Goal: Information Seeking & Learning: Learn about a topic

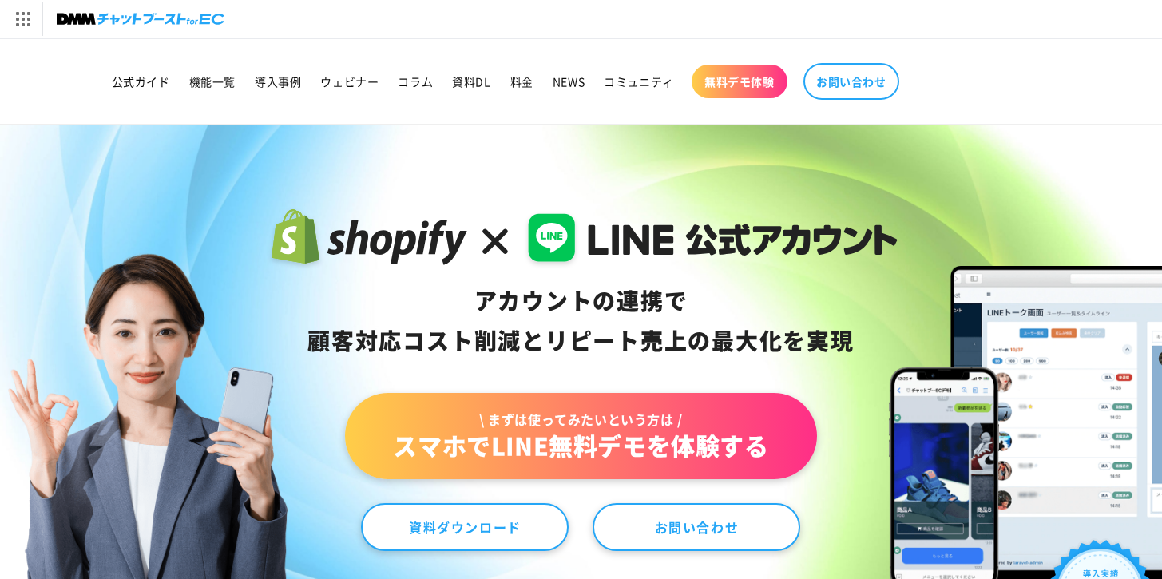
click at [475, 296] on div "アカウントの連携で 顧客対応コスト削減と リピート売上の 最大化を実現" at bounding box center [580, 321] width 633 height 80
drag, startPoint x: 475, startPoint y: 296, endPoint x: 838, endPoint y: 348, distance: 366.2
click at [838, 348] on div "アカウントの連携で 顧客対応コスト削減と リピート売上の 最大化を実現" at bounding box center [580, 321] width 633 height 80
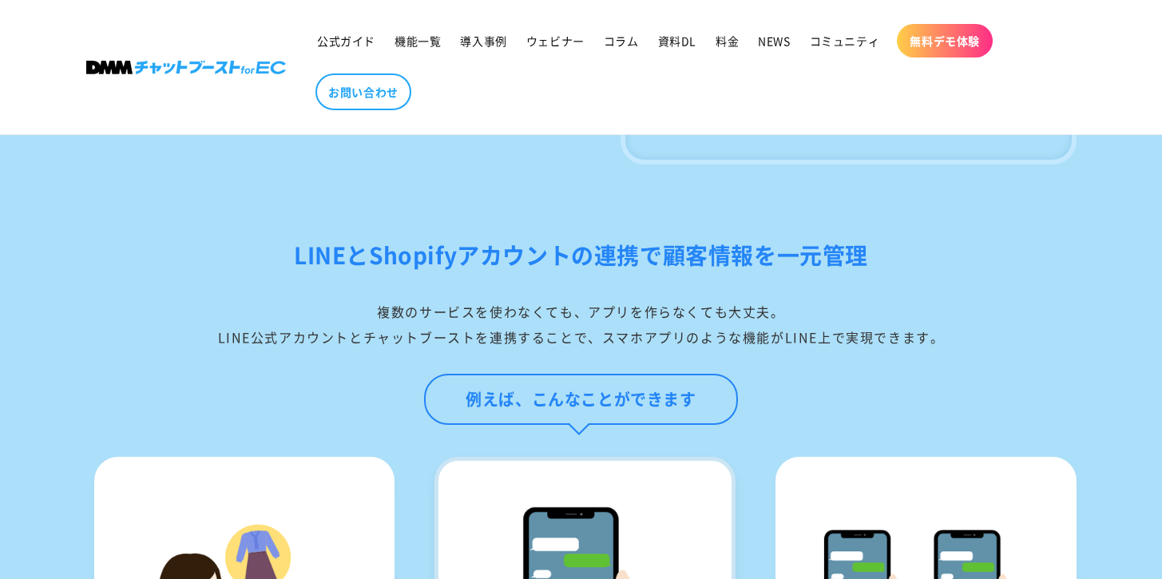
scroll to position [1240, 0]
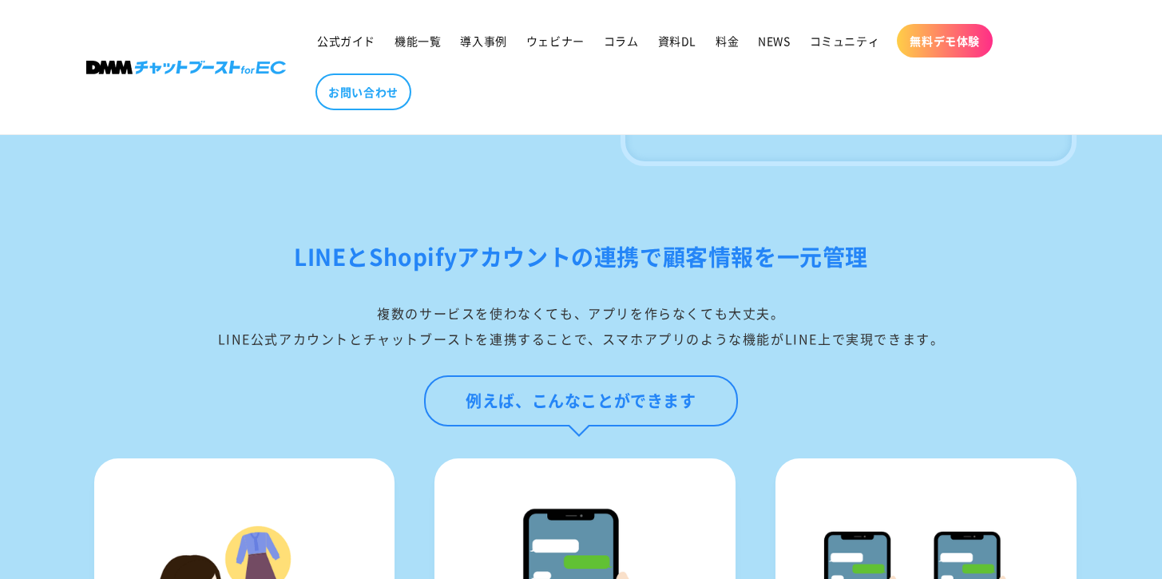
click at [316, 271] on h2 "LINEとShopifyアカウントの連携で顧客情報を一元管理" at bounding box center [581, 257] width 990 height 38
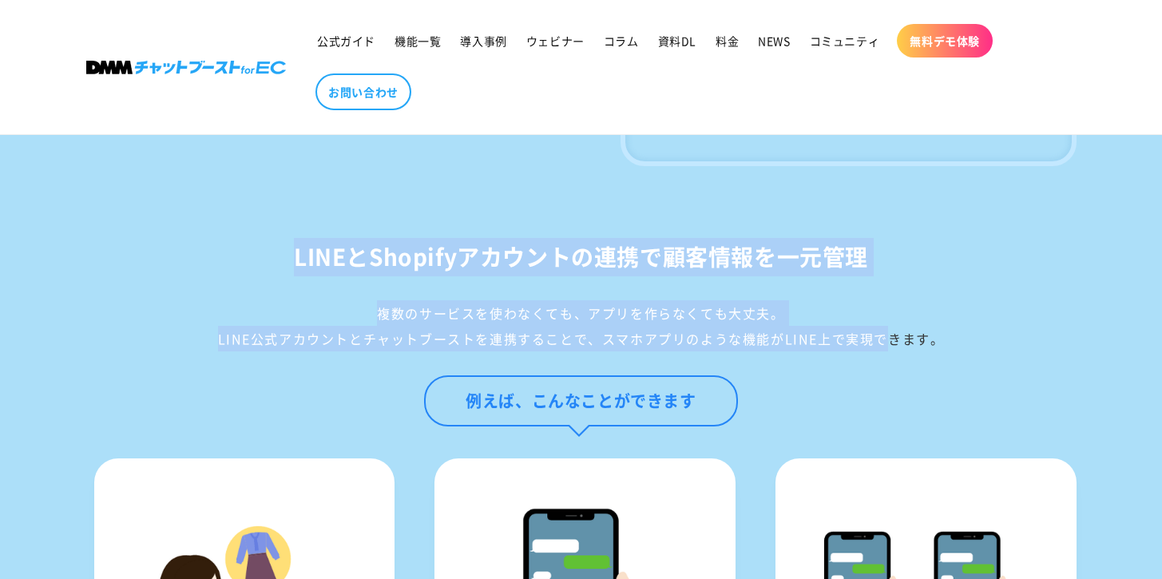
drag, startPoint x: 315, startPoint y: 271, endPoint x: 847, endPoint y: 366, distance: 540.1
click at [848, 351] on div "LINEとShopifyアカウントの連携で顧客情報を[PERSON_NAME]管理 複数のサービスを使わなくても、アプリを作らなくても大丈夫。 LINE公式ア…" at bounding box center [581, 294] width 990 height 113
click at [847, 351] on div "複数のサービスを使わなくても、アプリを作らなくても大丈夫。 LINE公式アカウントとチャットブーストを連携することで、スマホアプリのような機能がLINE上で実…" at bounding box center [581, 325] width 990 height 51
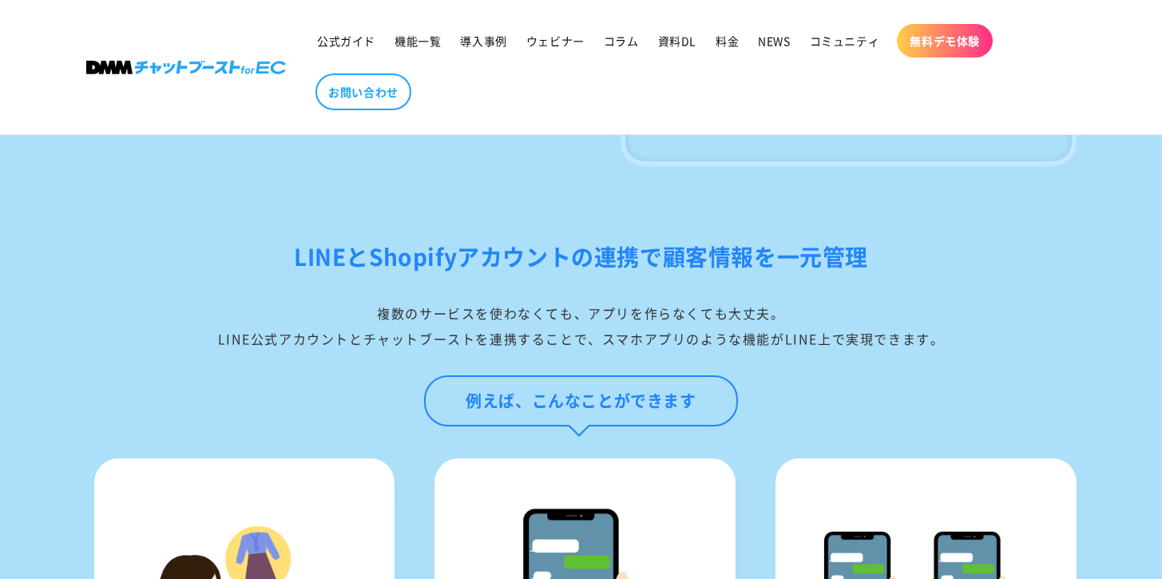
click at [315, 276] on h2 "LINEとShopifyアカウントの連携で顧客情報を一元管理" at bounding box center [581, 257] width 990 height 38
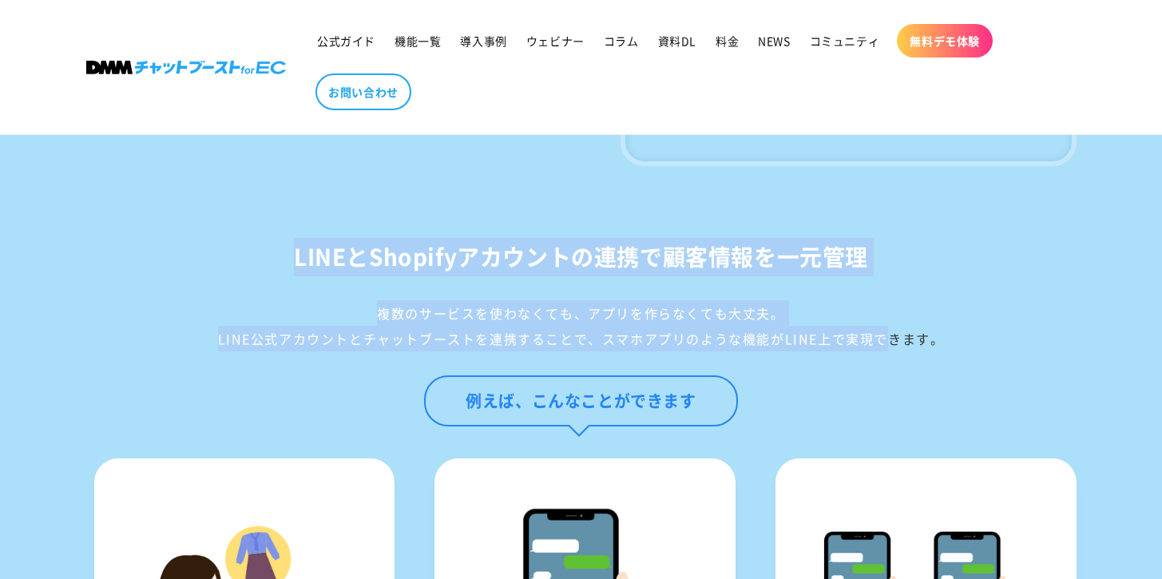
drag, startPoint x: 315, startPoint y: 290, endPoint x: 847, endPoint y: 360, distance: 536.3
click at [847, 351] on div "LINEとShopifyアカウントの連携で顧客情報を[PERSON_NAME]管理 複数のサービスを使わなくても、アプリを作らなくても大丈夫。 LINE公式ア…" at bounding box center [581, 294] width 990 height 113
click at [847, 351] on div "複数のサービスを使わなくても、アプリを作らなくても大丈夫。 LINE公式アカウントとチャットブーストを連携することで、スマホアプリのような機能がLINE上で実…" at bounding box center [581, 325] width 990 height 51
drag, startPoint x: 847, startPoint y: 360, endPoint x: 315, endPoint y: 273, distance: 538.8
click at [315, 273] on div "LINEとShopifyアカウントの連携で顧客情報を[PERSON_NAME]管理 複数のサービスを使わなくても、アプリを作らなくても大丈夫。 LINE公式ア…" at bounding box center [581, 294] width 990 height 113
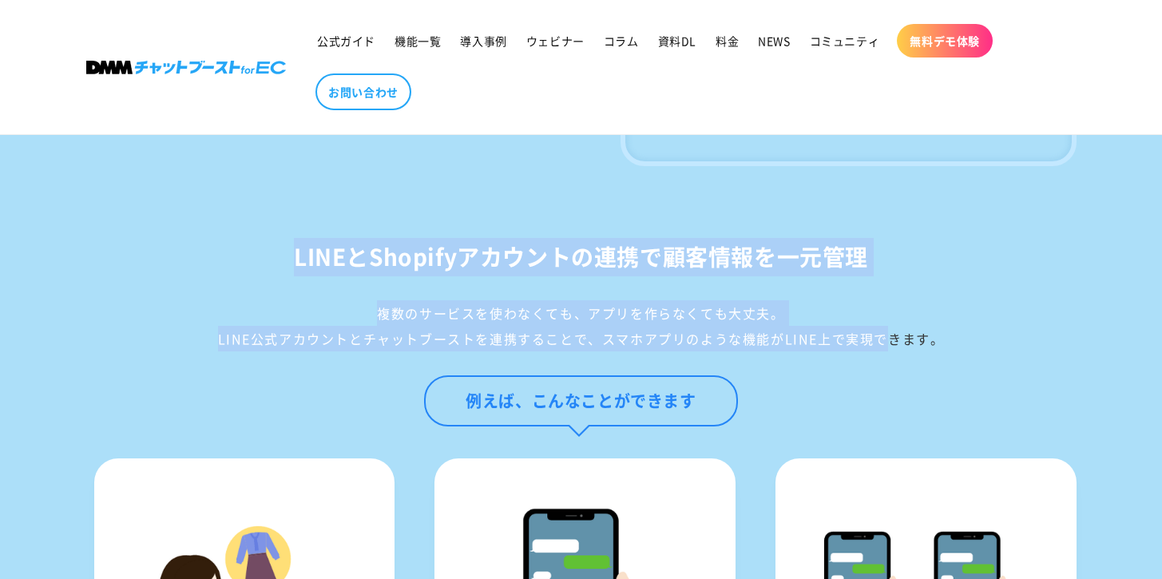
click at [315, 273] on h2 "LINEとShopifyアカウントの連携で顧客情報を一元管理" at bounding box center [581, 257] width 990 height 38
drag, startPoint x: 315, startPoint y: 273, endPoint x: 862, endPoint y: 367, distance: 555.0
click at [862, 351] on div "LINEとShopifyアカウントの連携で顧客情報を[PERSON_NAME]管理 複数のサービスを使わなくても、アプリを作らなくても大丈夫。 LINE公式ア…" at bounding box center [581, 294] width 990 height 113
click at [862, 351] on div "複数のサービスを使わなくても、アプリを作らなくても大丈夫。 LINE公式アカウントとチャットブーストを連携することで、スマホアプリのような機能がLINE上で実…" at bounding box center [581, 325] width 990 height 51
drag, startPoint x: 862, startPoint y: 367, endPoint x: 324, endPoint y: 258, distance: 549.1
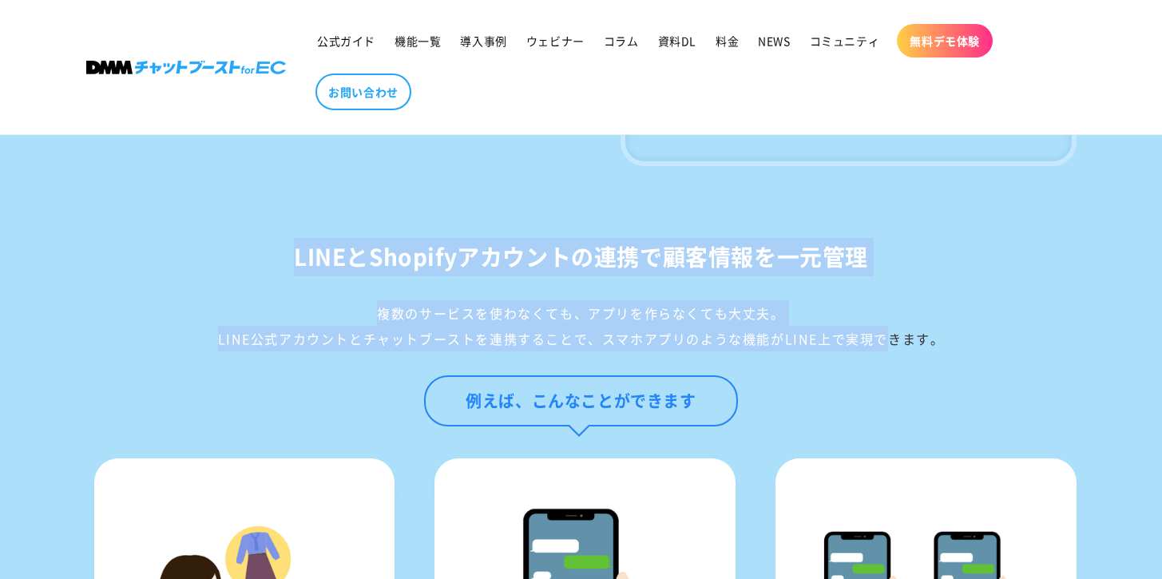
drag, startPoint x: 324, startPoint y: 258, endPoint x: 908, endPoint y: 389, distance: 598.1
click at [756, 271] on h2 "LINEとShopifyアカウントの連携で顧客情報を一元管理" at bounding box center [581, 257] width 990 height 38
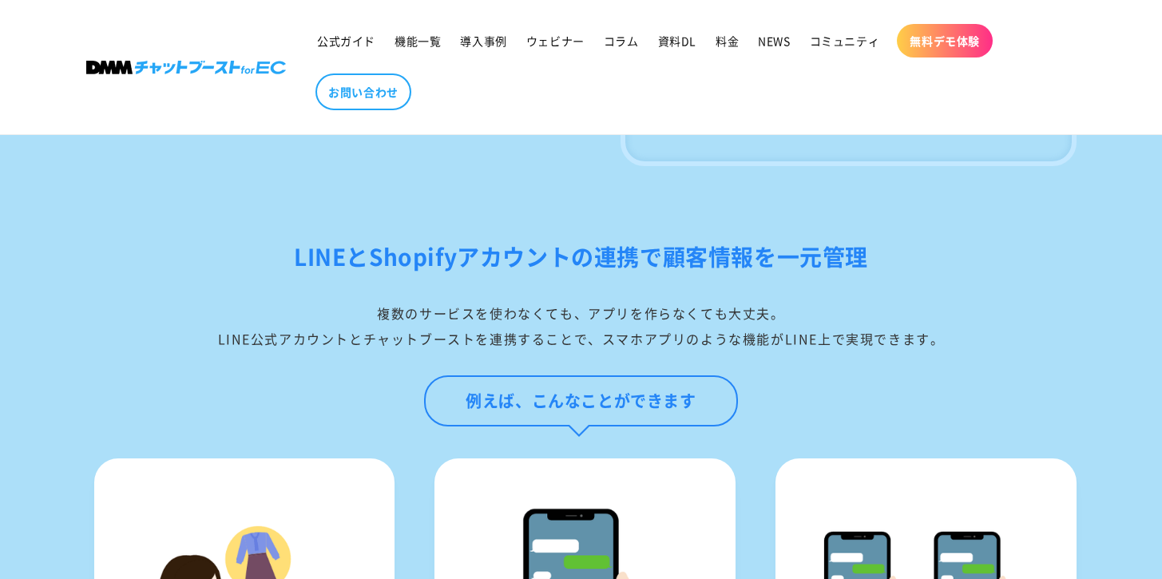
click at [284, 276] on h2 "LINEとShopifyアカウントの連携で顧客情報を一元管理" at bounding box center [581, 257] width 990 height 38
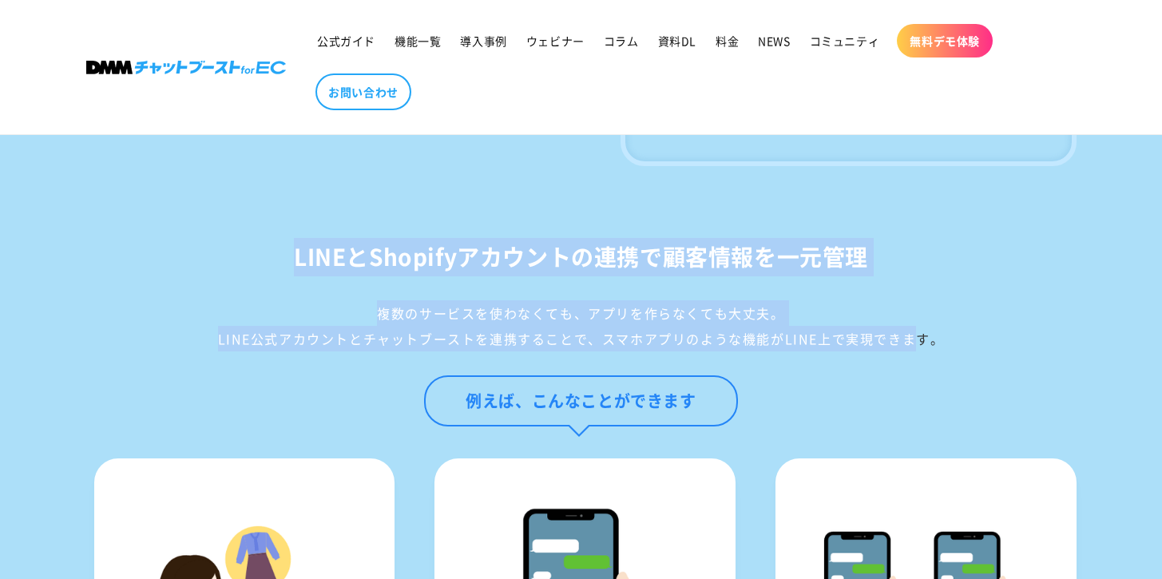
drag, startPoint x: 284, startPoint y: 284, endPoint x: 877, endPoint y: 374, distance: 600.0
click at [882, 377] on div "LINEとShopifyアカウントの連携で顧客情報を[PERSON_NAME]管理 複数のサービスを使わなくても、アプリを作らなくても大丈夫。 LINE公式ア…" at bounding box center [581, 348] width 1070 height 220
